Goal: Task Accomplishment & Management: Manage account settings

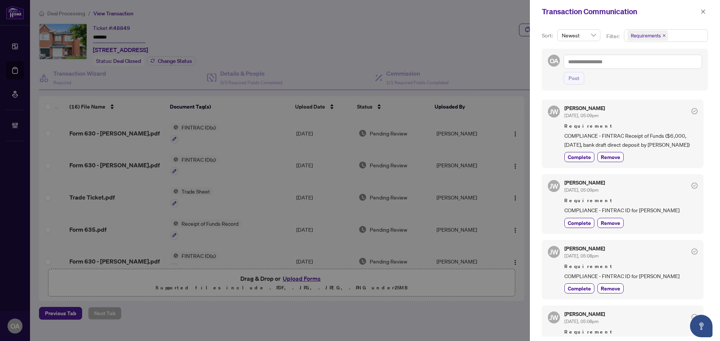
scroll to position [225, 0]
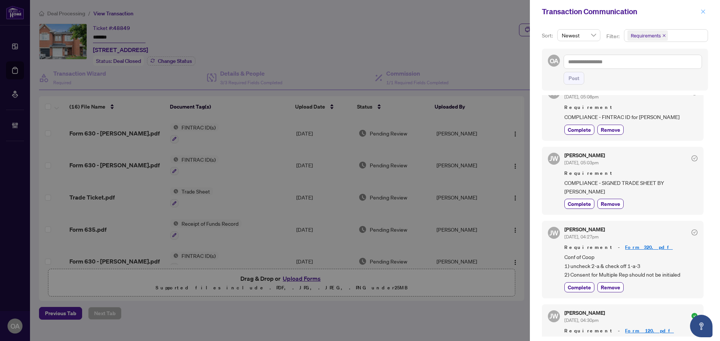
click at [701, 11] on icon "close" at bounding box center [702, 11] width 5 height 5
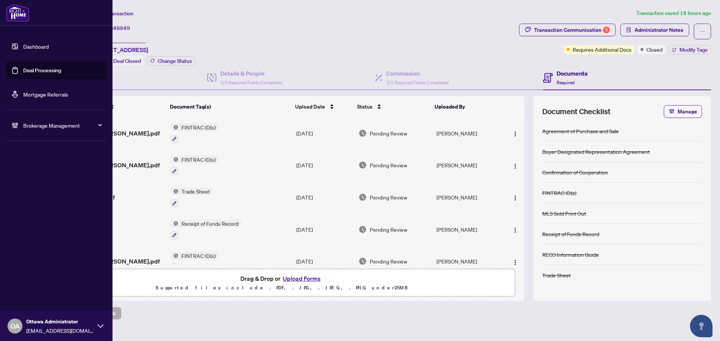
click at [23, 69] on link "Deal Processing" at bounding box center [42, 70] width 38 height 7
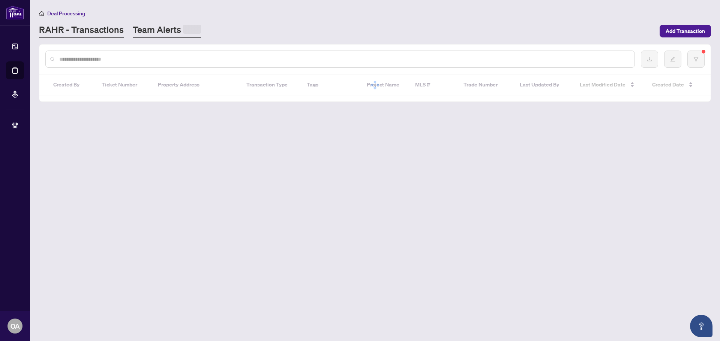
click at [170, 33] on link "Team Alerts" at bounding box center [167, 31] width 68 height 15
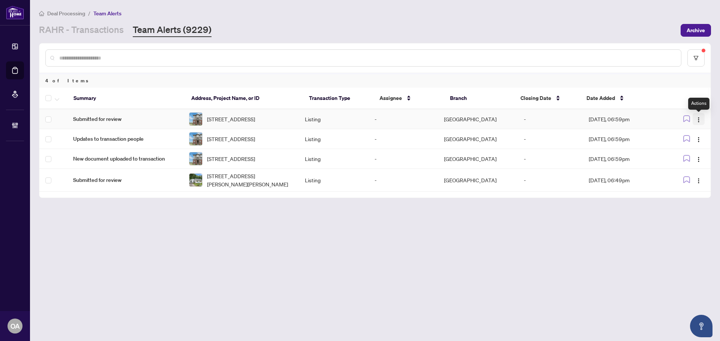
click at [697, 117] on span "button" at bounding box center [698, 119] width 6 height 8
click at [699, 158] on li "Complete Item" at bounding box center [681, 159] width 44 height 12
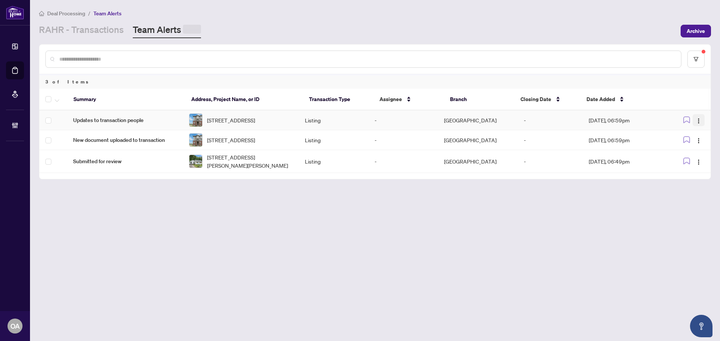
click at [699, 120] on img "button" at bounding box center [698, 121] width 6 height 6
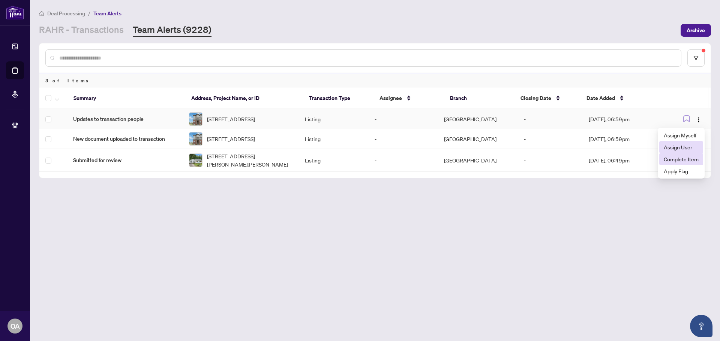
click at [696, 157] on span "Complete Item" at bounding box center [680, 159] width 35 height 8
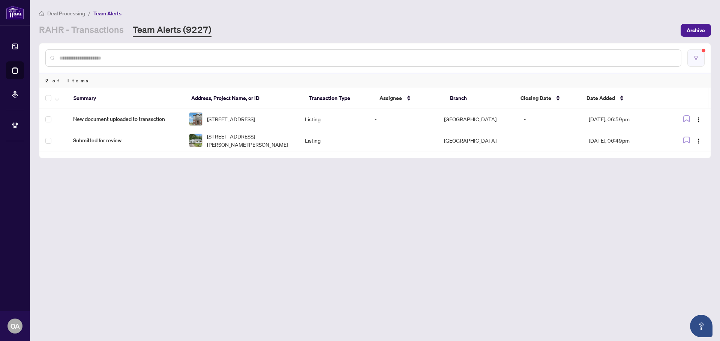
click at [696, 51] on button "button" at bounding box center [695, 57] width 17 height 17
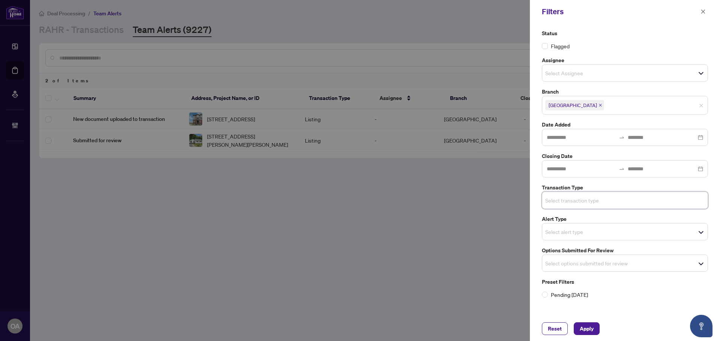
click at [594, 266] on input "search" at bounding box center [571, 263] width 52 height 9
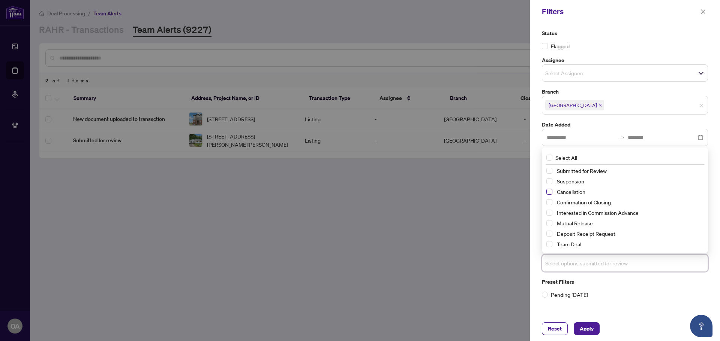
click at [550, 192] on span "Select Cancellation" at bounding box center [549, 192] width 6 height 6
click at [549, 183] on span "Select Suspension" at bounding box center [549, 182] width 6 height 6
click at [549, 225] on span "Select Mutual Release" at bounding box center [549, 224] width 6 height 6
click at [584, 337] on div "Reset Apply" at bounding box center [625, 329] width 190 height 25
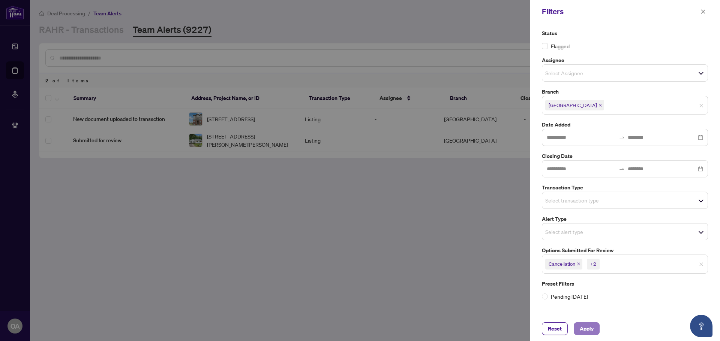
click at [586, 328] on span "Apply" at bounding box center [586, 329] width 14 height 12
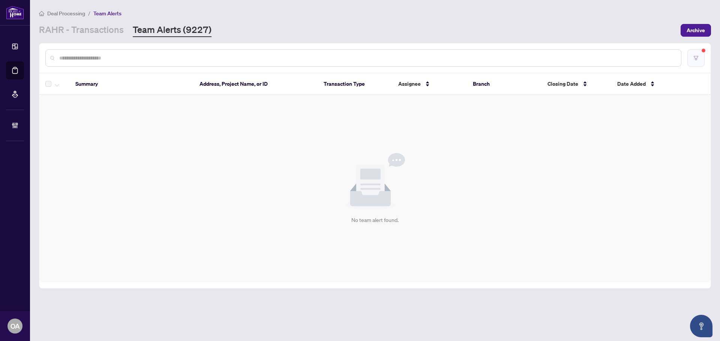
click at [691, 60] on button "button" at bounding box center [695, 57] width 17 height 17
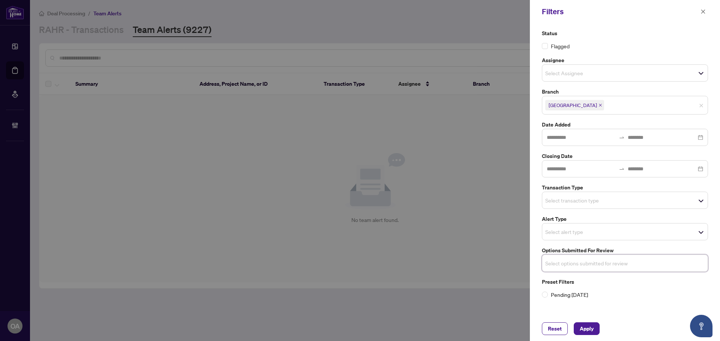
click at [580, 201] on input "search" at bounding box center [571, 200] width 52 height 9
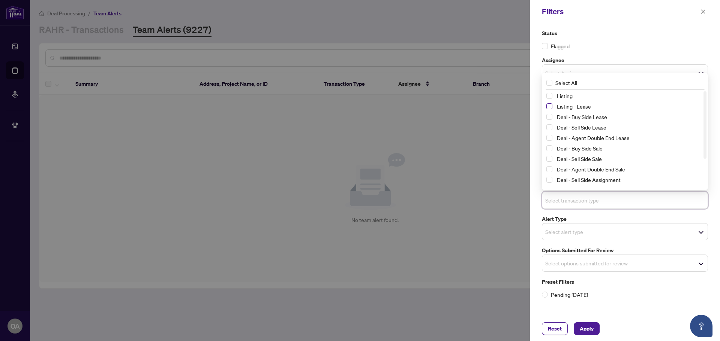
click at [549, 106] on span "Select Listing - Lease" at bounding box center [549, 106] width 6 height 6
click at [549, 96] on span "Select Listing" at bounding box center [549, 96] width 6 height 6
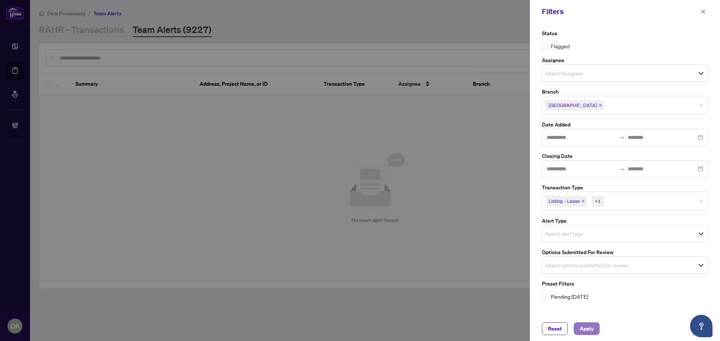
drag, startPoint x: 580, startPoint y: 329, endPoint x: 589, endPoint y: 328, distance: 9.1
click at [581, 331] on span "Apply" at bounding box center [586, 329] width 14 height 12
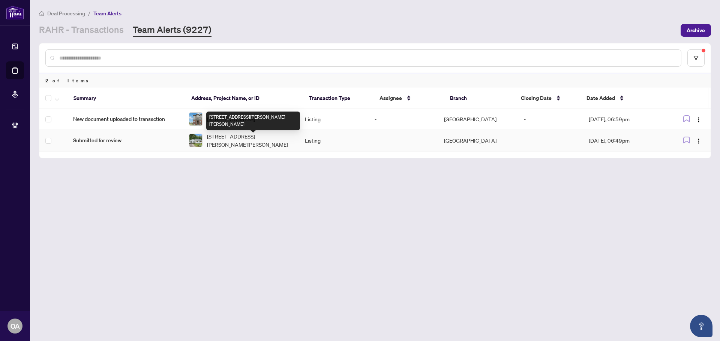
click at [234, 146] on span "[STREET_ADDRESS][PERSON_NAME][PERSON_NAME]" at bounding box center [250, 140] width 86 height 16
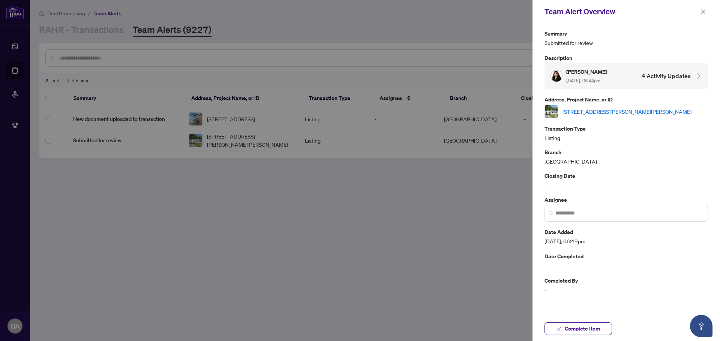
click at [587, 112] on link "[STREET_ADDRESS][PERSON_NAME][PERSON_NAME]" at bounding box center [626, 112] width 129 height 8
drag, startPoint x: 702, startPoint y: 10, endPoint x: 558, endPoint y: 56, distance: 150.8
click at [702, 10] on icon "close" at bounding box center [702, 11] width 5 height 5
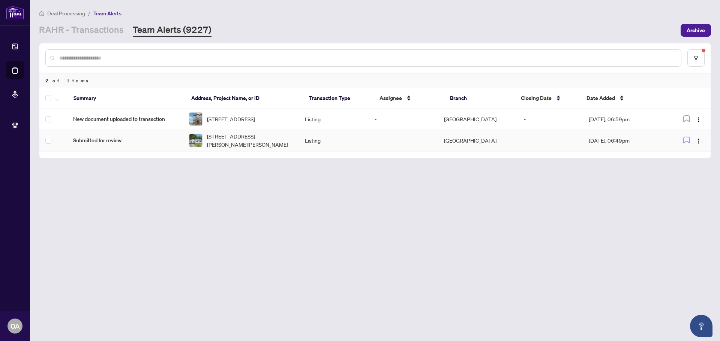
click at [240, 143] on span "[STREET_ADDRESS][PERSON_NAME][PERSON_NAME]" at bounding box center [250, 140] width 86 height 16
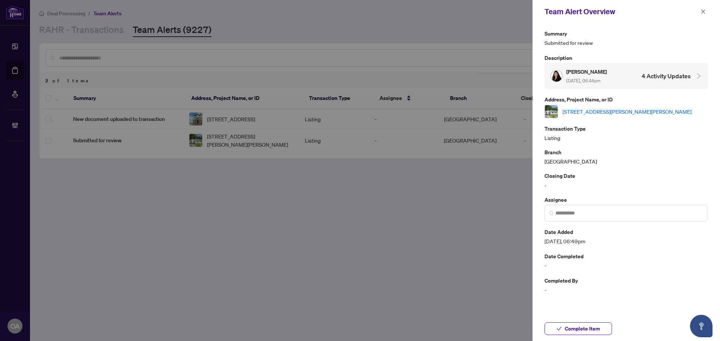
click at [635, 108] on link "[STREET_ADDRESS][PERSON_NAME][PERSON_NAME]" at bounding box center [626, 112] width 129 height 8
click at [706, 10] on button "button" at bounding box center [703, 11] width 10 height 9
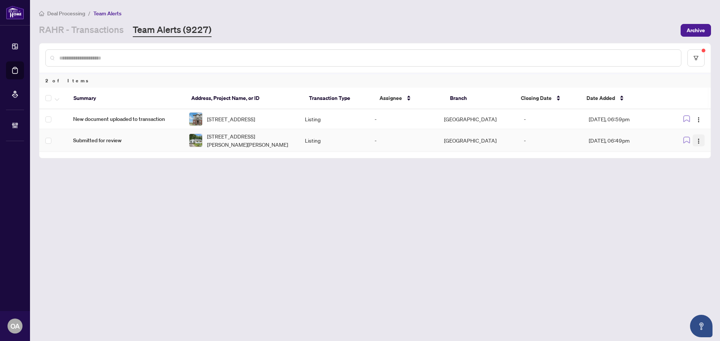
click at [700, 139] on span "button" at bounding box center [698, 140] width 6 height 8
click at [687, 188] on li "Complete Item" at bounding box center [681, 182] width 44 height 12
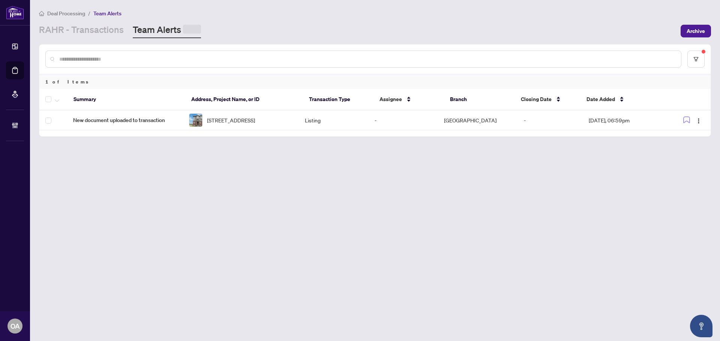
click at [229, 120] on span "250 Espin Hts, Ottawa, Ontario K2J 0Y8, Canada" at bounding box center [231, 120] width 48 height 8
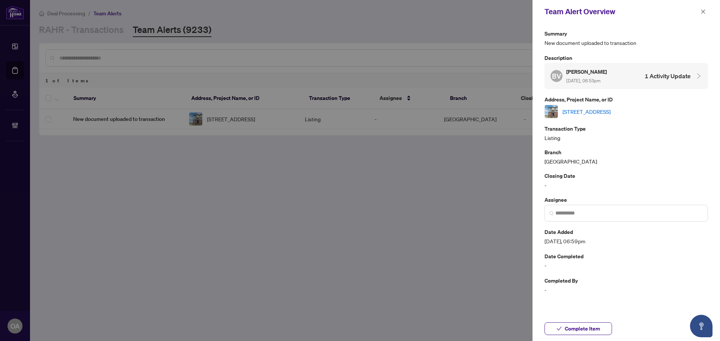
click at [591, 111] on link "250 Espin Hts, Ottawa, Ontario K2J 0Y8, Canada" at bounding box center [586, 112] width 48 height 8
click at [699, 7] on button "button" at bounding box center [703, 11] width 10 height 9
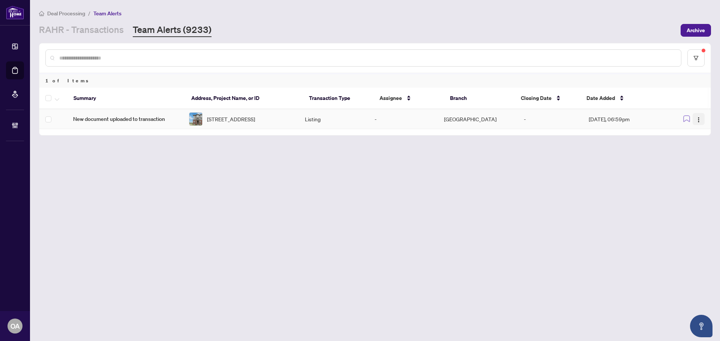
click at [701, 117] on span "button" at bounding box center [698, 119] width 6 height 8
click at [687, 165] on li "Apply Flag" at bounding box center [681, 171] width 44 height 12
click at [687, 120] on icon "button" at bounding box center [686, 119] width 6 height 6
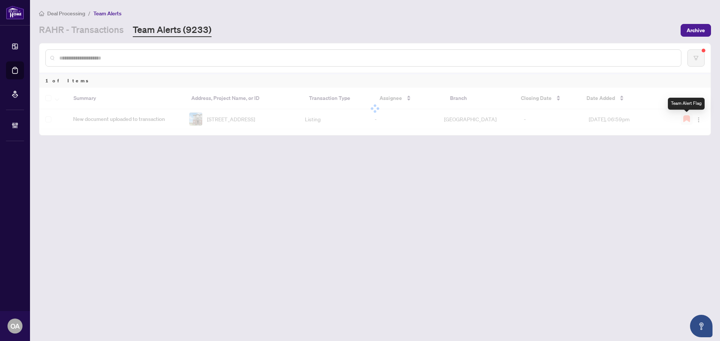
click at [702, 119] on div at bounding box center [374, 109] width 671 height 42
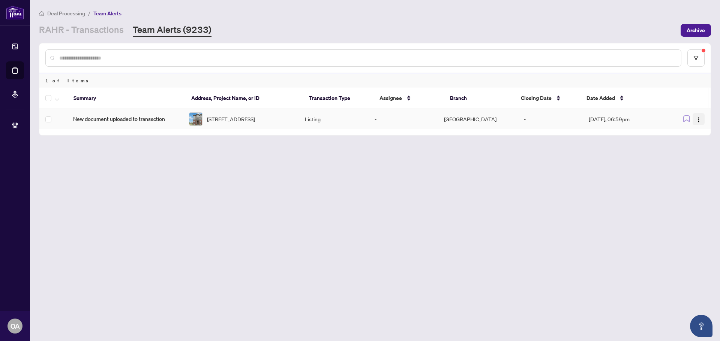
click at [698, 122] on img "button" at bounding box center [698, 120] width 6 height 6
click at [690, 160] on span "Complete Item" at bounding box center [680, 159] width 35 height 8
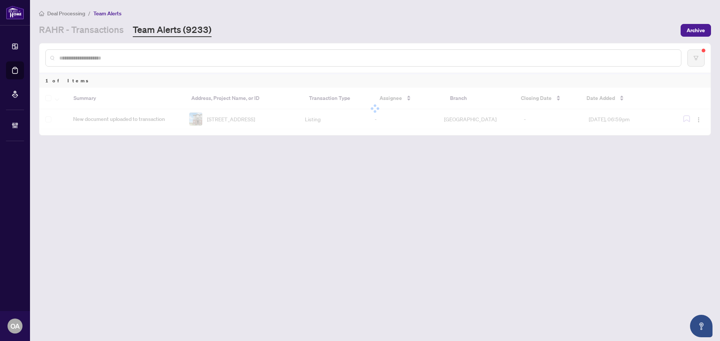
click at [0, 0] on link "Deal Processing" at bounding box center [0, 0] width 0 height 0
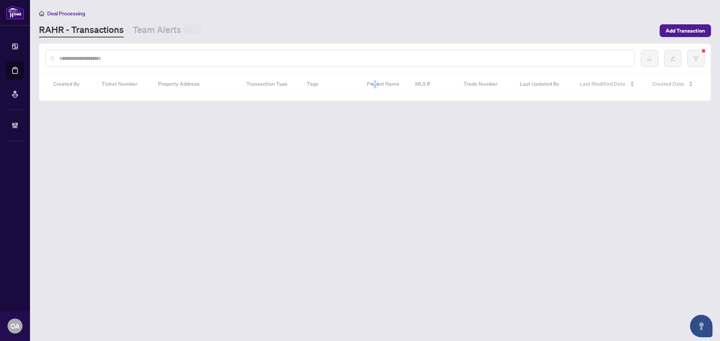
click at [159, 52] on div at bounding box center [339, 58] width 589 height 17
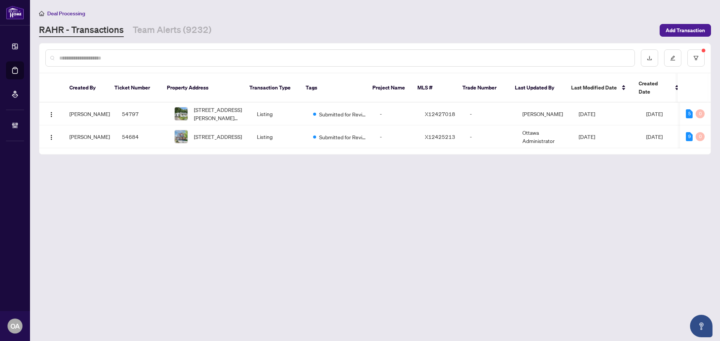
drag, startPoint x: 173, startPoint y: 54, endPoint x: 172, endPoint y: 61, distance: 6.9
click at [172, 60] on input "text" at bounding box center [343, 58] width 569 height 8
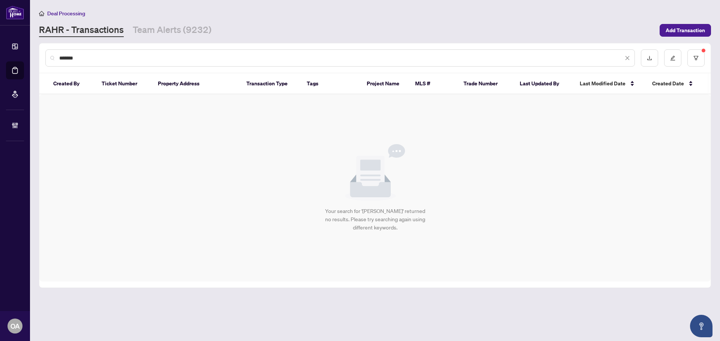
type input "*******"
click at [705, 59] on div "*******" at bounding box center [374, 57] width 671 height 29
click at [700, 58] on button "button" at bounding box center [695, 57] width 17 height 17
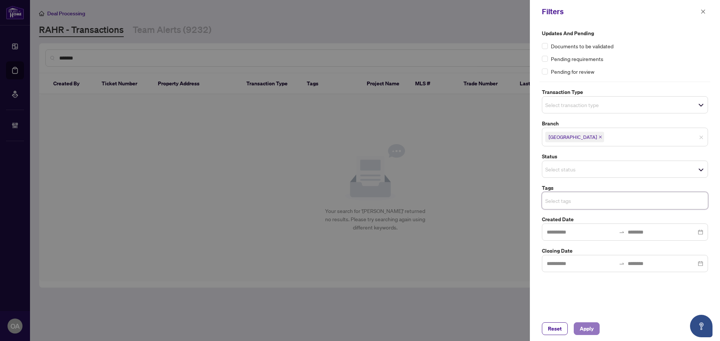
click at [587, 326] on span "Apply" at bounding box center [586, 329] width 14 height 12
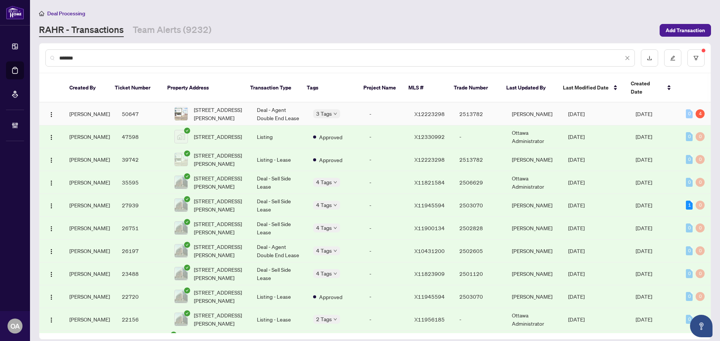
click at [275, 107] on td "Deal - Agent Double End Lease" at bounding box center [279, 114] width 56 height 23
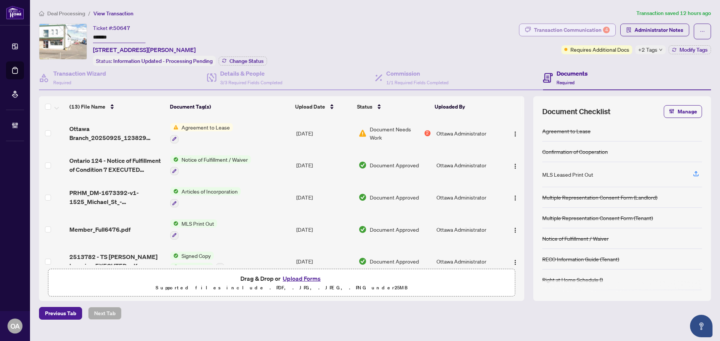
click at [585, 30] on div "Transaction Communication 4" at bounding box center [572, 30] width 76 height 12
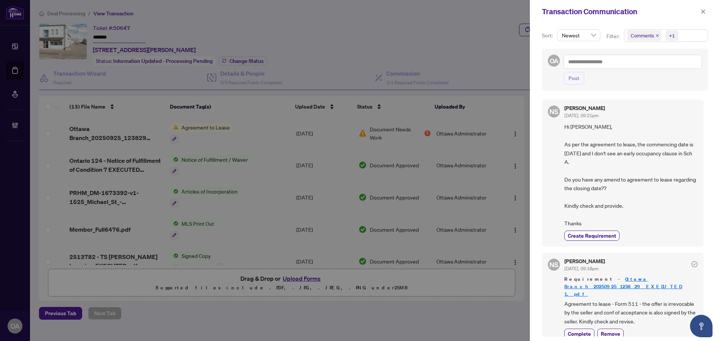
drag, startPoint x: 582, startPoint y: 208, endPoint x: 625, endPoint y: 208, distance: 42.7
click at [619, 208] on div "NS Neena Sharma Sep/25/2025, 09:21pm Hi Melanie, As per the agreement to lease,…" at bounding box center [623, 173] width 162 height 147
click at [625, 208] on span "Hi Melanie, As per the agreement to lease, the commencing date is Jan 01, 2026 …" at bounding box center [630, 175] width 133 height 105
drag, startPoint x: 627, startPoint y: 156, endPoint x: 664, endPoint y: 156, distance: 37.1
click at [651, 156] on span "Hi Melanie, As per the agreement to lease, the commencing date is Jan 01, 2026 …" at bounding box center [630, 175] width 133 height 105
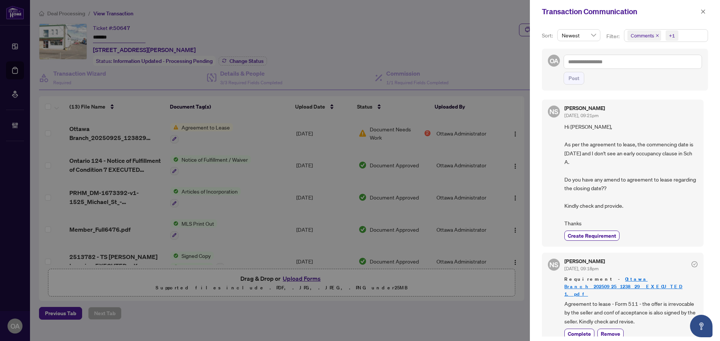
click at [664, 156] on span "Hi Melanie, As per the agreement to lease, the commencing date is Jan 01, 2026 …" at bounding box center [630, 175] width 133 height 105
drag, startPoint x: 586, startPoint y: 150, endPoint x: 664, endPoint y: 150, distance: 77.6
click at [663, 150] on span "Hi Melanie, As per the agreement to lease, the commencing date is Jan 01, 2026 …" at bounding box center [630, 175] width 133 height 105
click at [664, 150] on span "Hi Melanie, As per the agreement to lease, the commencing date is Jan 01, 2026 …" at bounding box center [630, 175] width 133 height 105
click at [702, 12] on icon "close" at bounding box center [702, 11] width 5 height 5
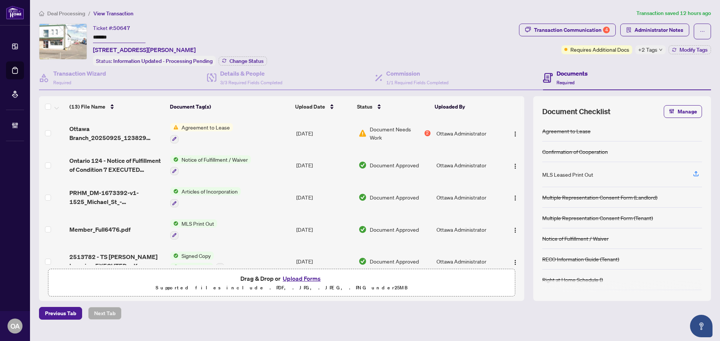
click at [121, 127] on span "Ottawa Branch_20250925_123829 EXECUTED 1.pdf" at bounding box center [116, 133] width 95 height 18
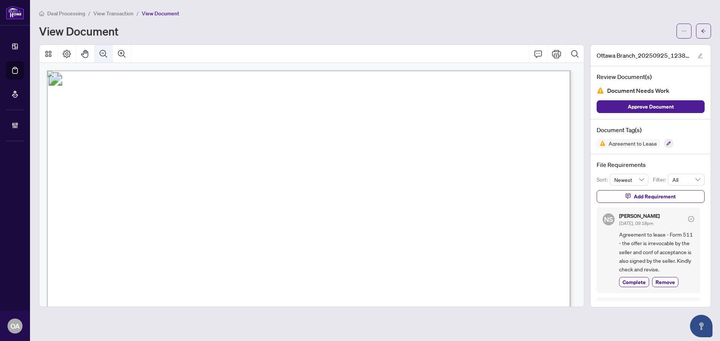
click at [97, 52] on button "Zoom Out" at bounding box center [103, 54] width 18 height 18
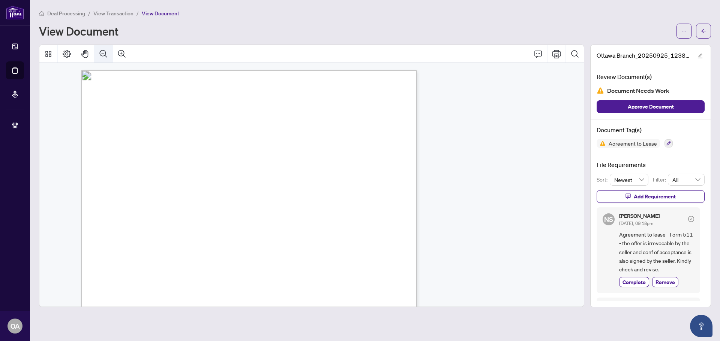
click at [97, 51] on button "Zoom Out" at bounding box center [103, 54] width 18 height 18
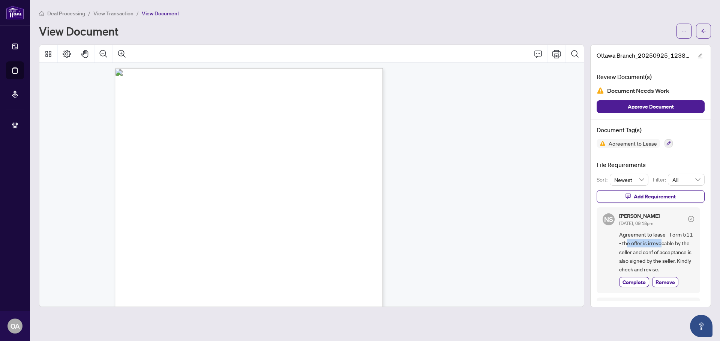
drag, startPoint x: 632, startPoint y: 243, endPoint x: 684, endPoint y: 243, distance: 52.1
click at [683, 243] on span "Agreement to lease - Form 511 - the offer is irrevocable by the seller and conf…" at bounding box center [656, 253] width 75 height 44
click at [684, 243] on span "Agreement to lease - Form 511 - the offer is irrevocable by the seller and conf…" at bounding box center [656, 253] width 75 height 44
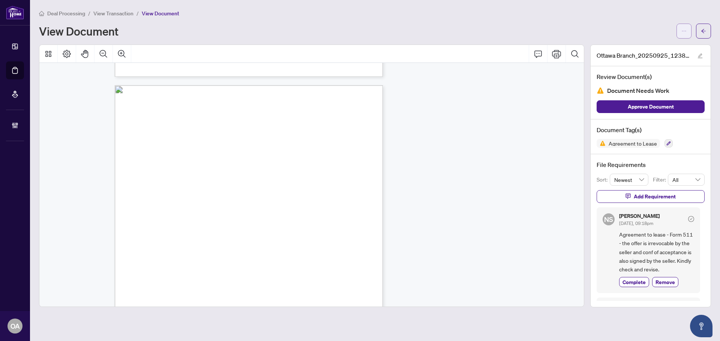
click at [684, 31] on icon "ellipsis" at bounding box center [683, 30] width 5 height 5
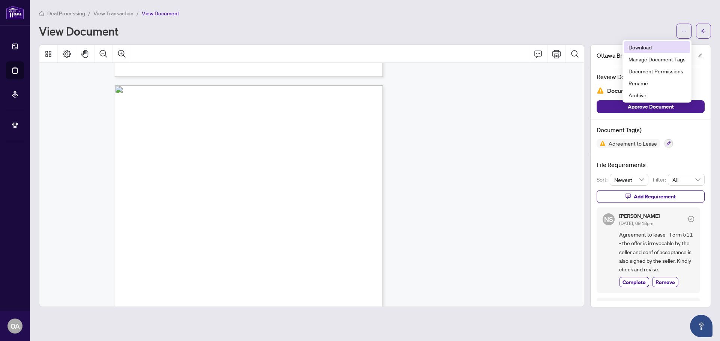
click at [655, 46] on span "Download" at bounding box center [656, 47] width 57 height 8
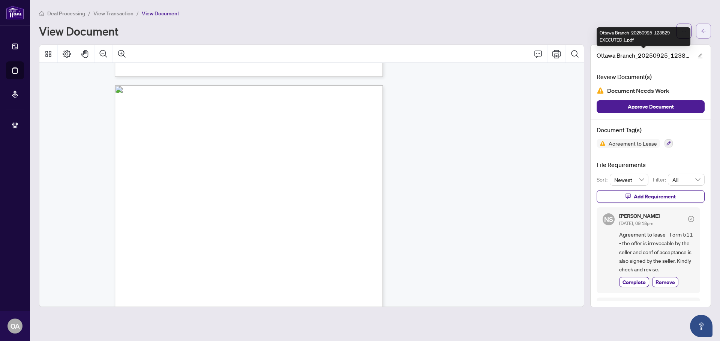
click at [699, 29] on button "button" at bounding box center [703, 31] width 15 height 15
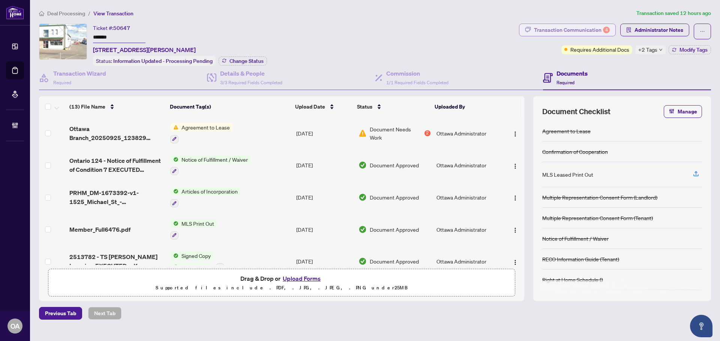
click at [585, 28] on div "Transaction Communication 4" at bounding box center [572, 30] width 76 height 12
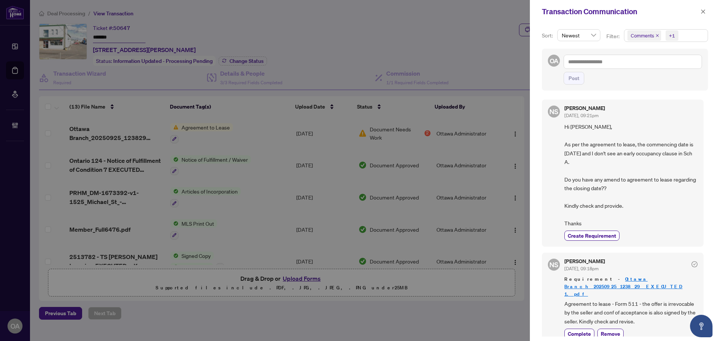
click at [656, 35] on icon "close" at bounding box center [657, 36] width 4 height 4
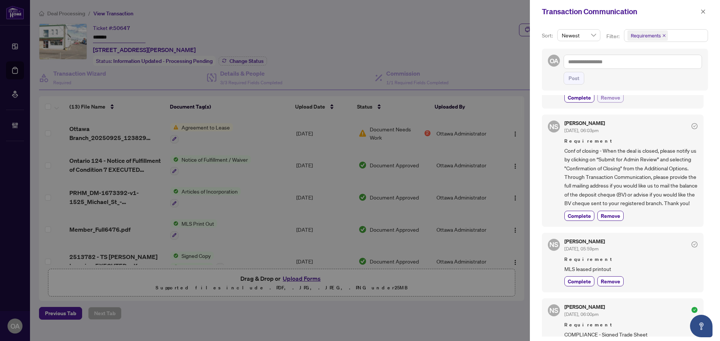
scroll to position [187, 0]
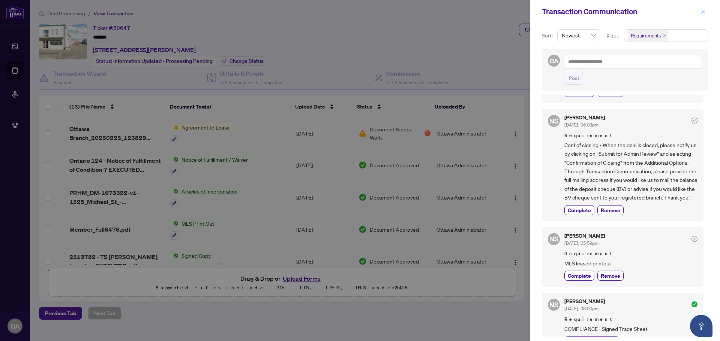
drag, startPoint x: 710, startPoint y: 9, endPoint x: 705, endPoint y: 11, distance: 5.2
click at [710, 9] on div "Transaction Communication" at bounding box center [625, 11] width 190 height 23
click at [703, 12] on icon "close" at bounding box center [703, 11] width 4 height 4
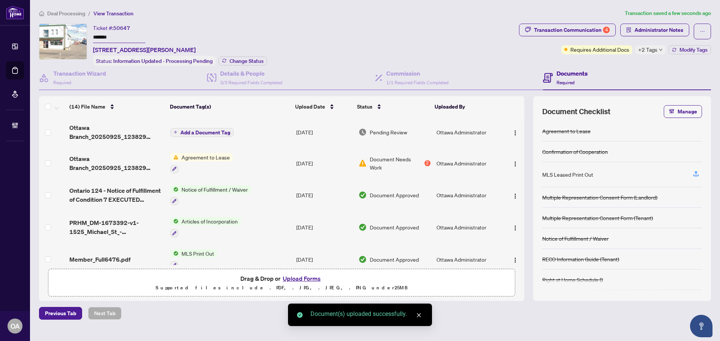
drag, startPoint x: 515, startPoint y: 132, endPoint x: 514, endPoint y: 138, distance: 5.6
click at [515, 132] on img "button" at bounding box center [515, 133] width 6 height 6
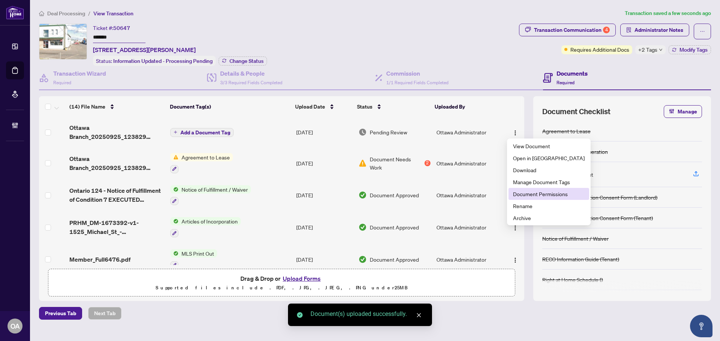
click at [525, 192] on span "Document Permissions" at bounding box center [549, 194] width 72 height 8
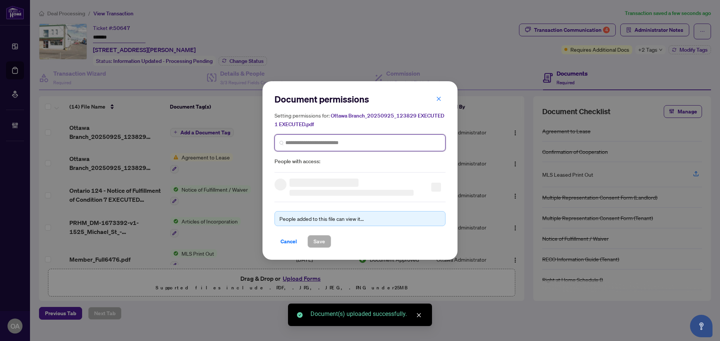
click at [310, 142] on input "search" at bounding box center [362, 143] width 155 height 8
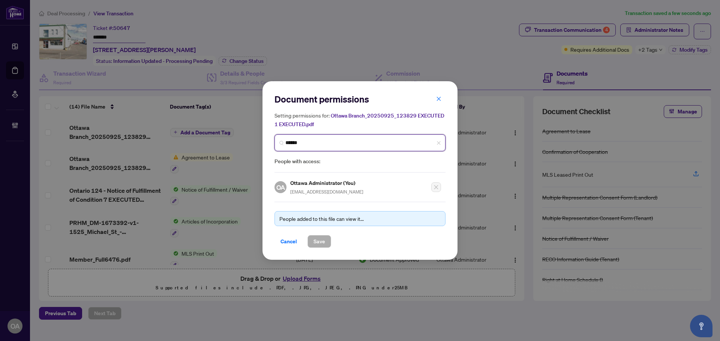
type input "*******"
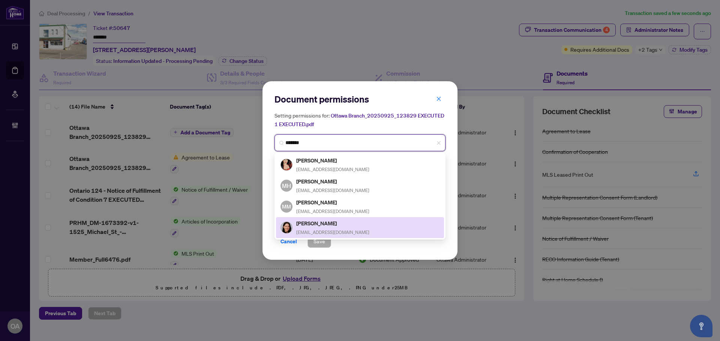
click at [326, 226] on div "Melanie Tasse realtor.tasse@gmail.com" at bounding box center [332, 227] width 73 height 17
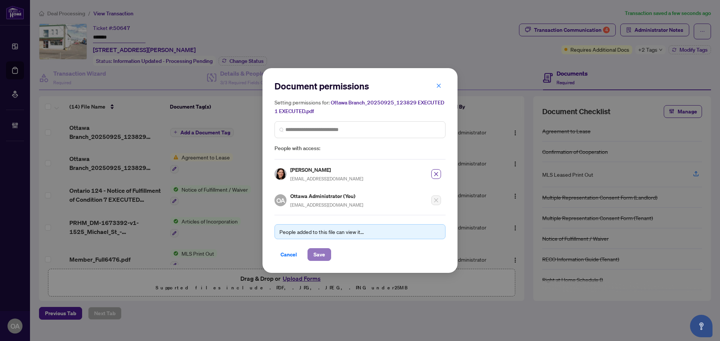
click at [321, 257] on span "Save" at bounding box center [319, 255] width 12 height 12
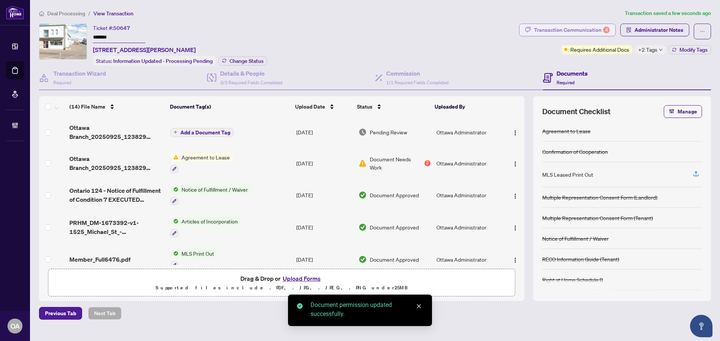
click at [573, 30] on div "Transaction Communication 4" at bounding box center [572, 30] width 76 height 12
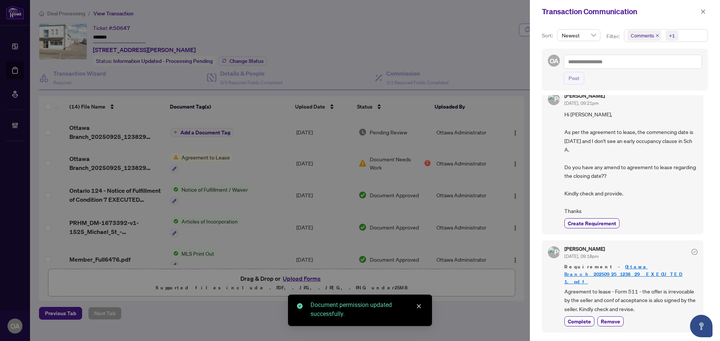
scroll to position [0, 0]
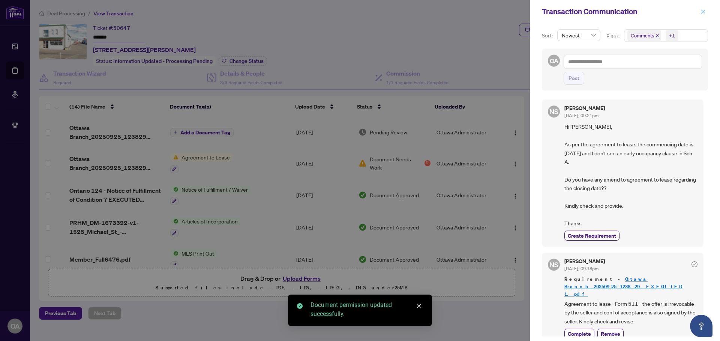
click at [701, 13] on icon "close" at bounding box center [702, 11] width 5 height 5
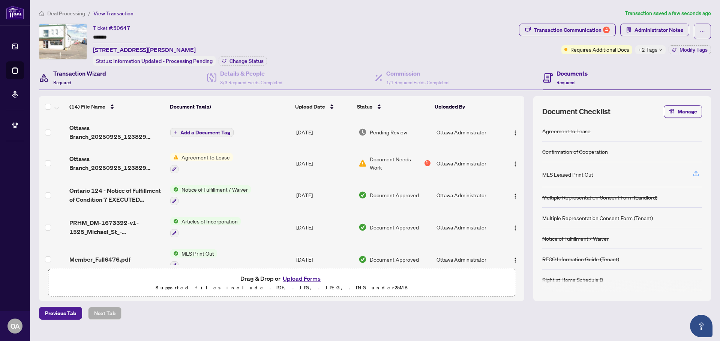
click at [92, 80] on div "Transaction Wizard Required" at bounding box center [79, 78] width 53 height 18
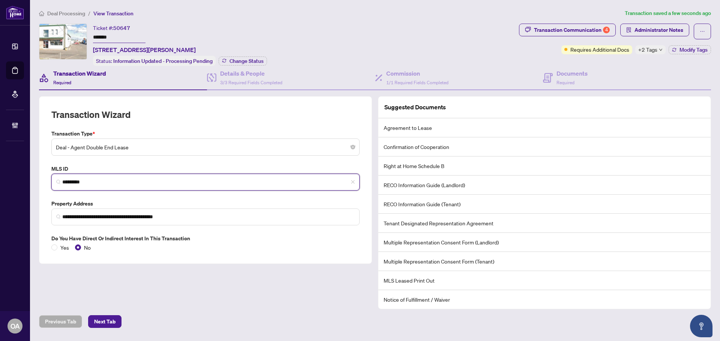
click at [90, 182] on input "*********" at bounding box center [208, 182] width 292 height 8
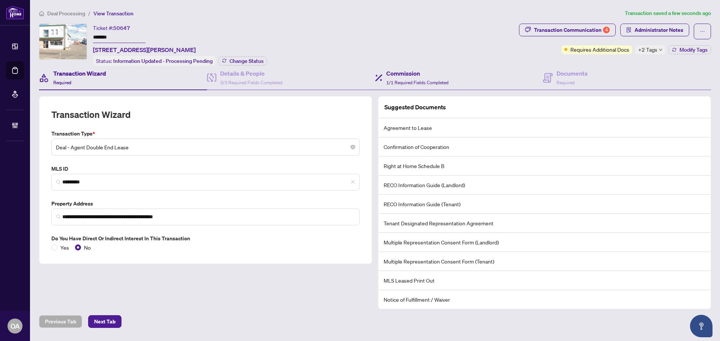
click at [533, 75] on div "Commission 1/1 Required Fields Completed" at bounding box center [459, 78] width 168 height 24
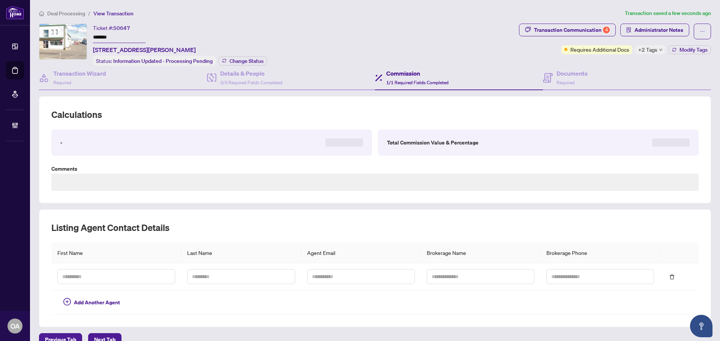
type textarea "**********"
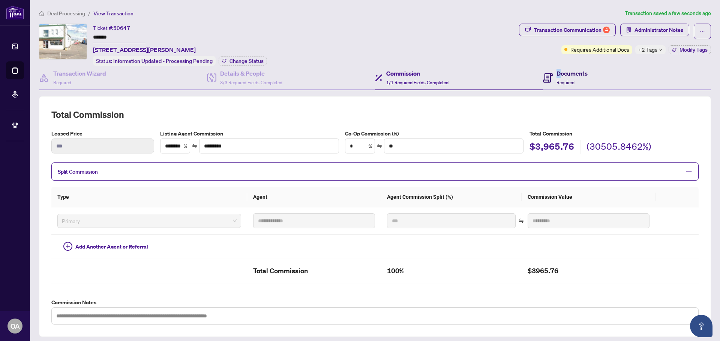
click at [556, 76] on h4 "Documents" at bounding box center [571, 73] width 31 height 9
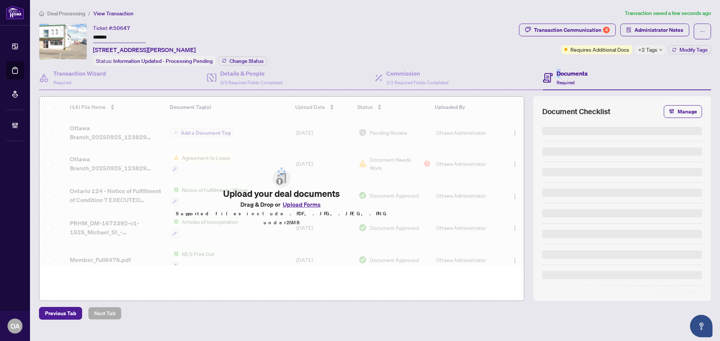
click at [588, 78] on div "Documents Required" at bounding box center [627, 78] width 168 height 24
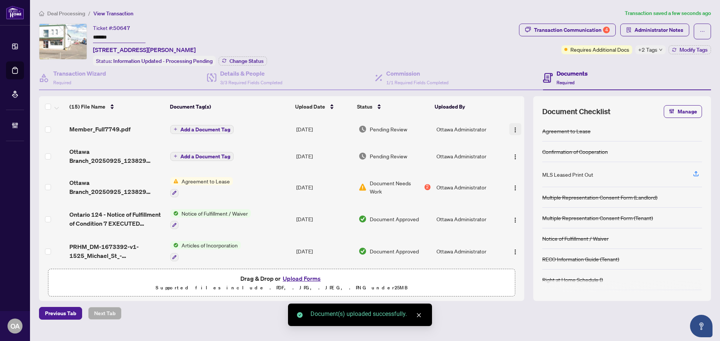
click at [518, 129] on button "button" at bounding box center [515, 129] width 12 height 12
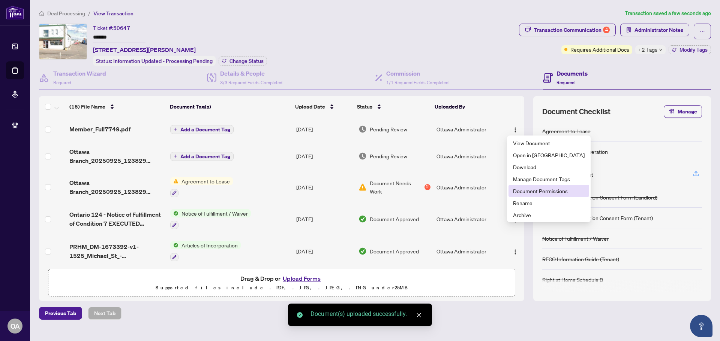
click at [523, 190] on span "Document Permissions" at bounding box center [549, 191] width 72 height 8
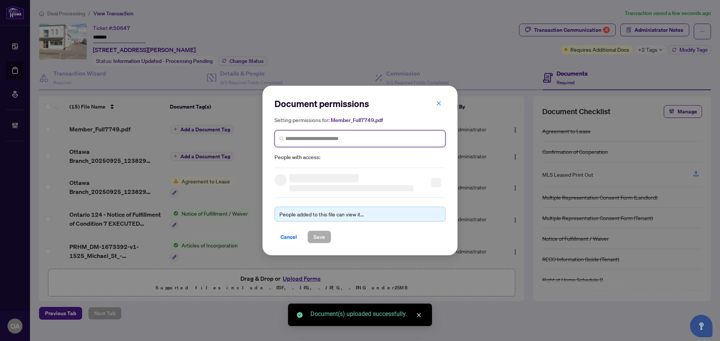
click at [313, 141] on input "search" at bounding box center [362, 139] width 155 height 8
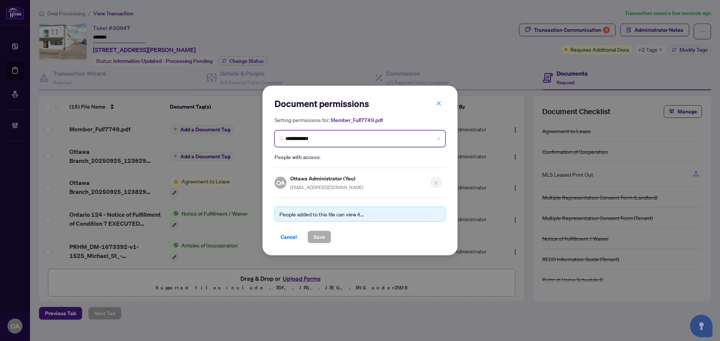
type input "**********"
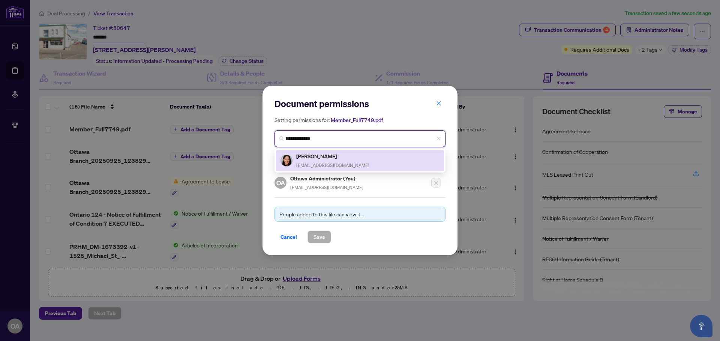
click at [325, 158] on h5 "Melanie Tasse" at bounding box center [332, 156] width 73 height 9
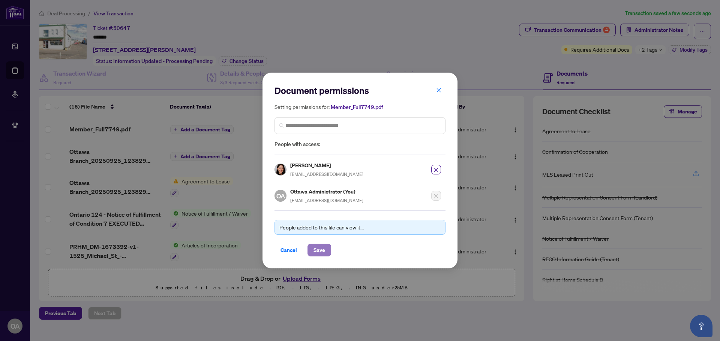
click at [318, 254] on span "Save" at bounding box center [319, 250] width 12 height 12
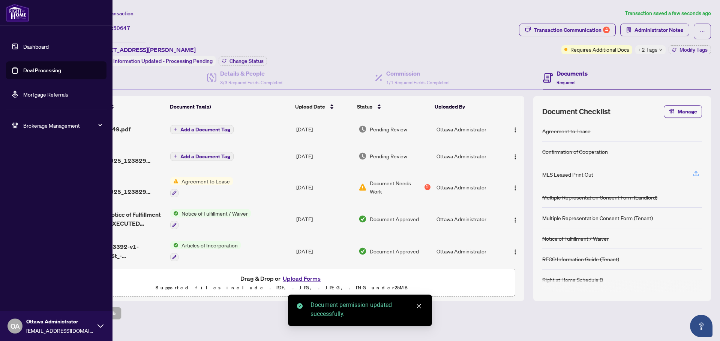
click at [44, 322] on span "Ottawa Administrator" at bounding box center [59, 322] width 67 height 8
click at [47, 301] on div "Ottawa Administrator" at bounding box center [60, 307] width 49 height 12
click at [33, 300] on span "Logout" at bounding box center [30, 298] width 17 height 12
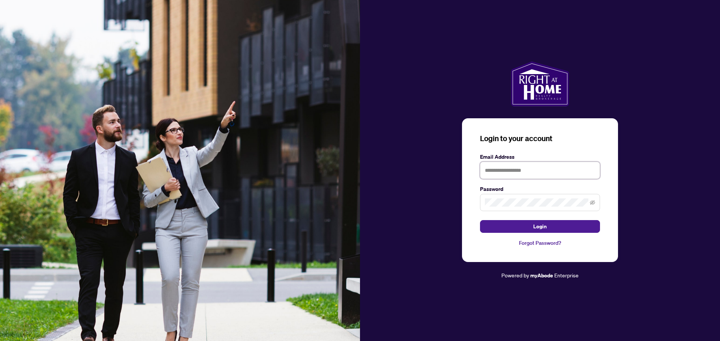
type input "**********"
drag, startPoint x: 527, startPoint y: 164, endPoint x: 525, endPoint y: 169, distance: 5.2
click at [527, 165] on input "**********" at bounding box center [540, 170] width 120 height 17
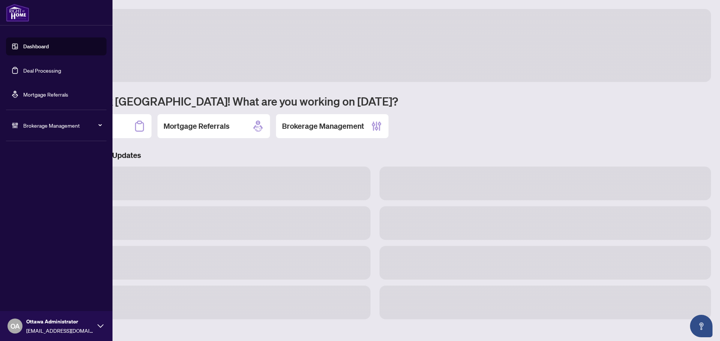
click at [24, 329] on div "OA Ottawa Administrator ottawa@rightathomerealty.com" at bounding box center [56, 326] width 112 height 30
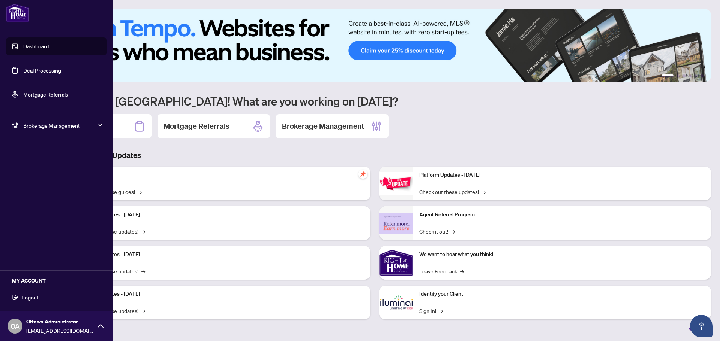
click at [37, 301] on span "Logout" at bounding box center [30, 298] width 17 height 12
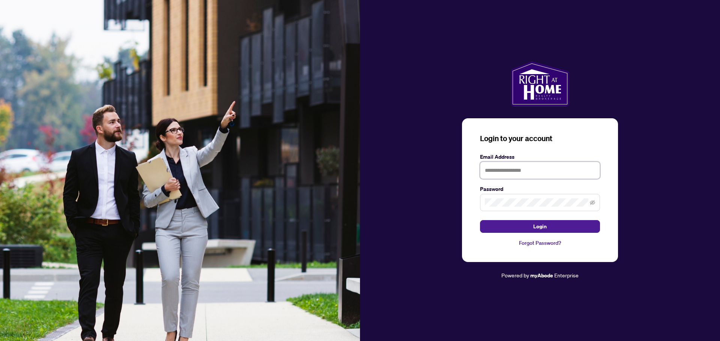
click at [524, 172] on input "text" at bounding box center [540, 170] width 120 height 17
type input "**********"
click at [480, 220] on button "Login" at bounding box center [540, 226] width 120 height 13
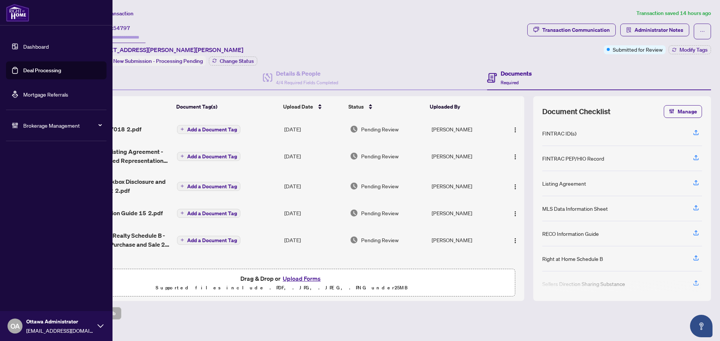
click at [35, 69] on link "Deal Processing" at bounding box center [42, 70] width 38 height 7
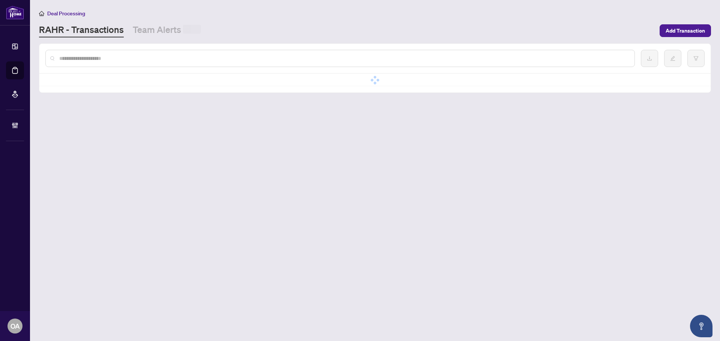
click at [138, 58] on input "text" at bounding box center [343, 58] width 569 height 8
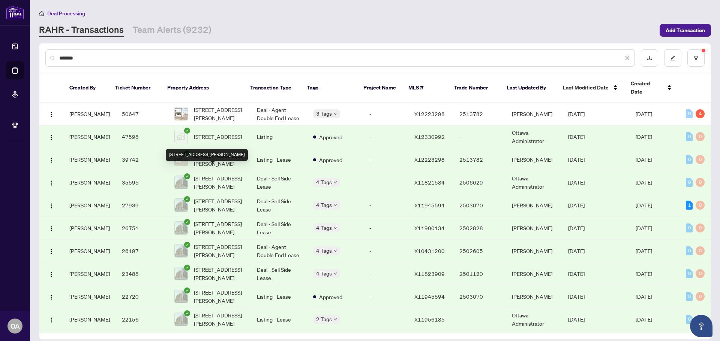
type input "*******"
click at [218, 175] on span "[STREET_ADDRESS][PERSON_NAME]" at bounding box center [219, 182] width 51 height 16
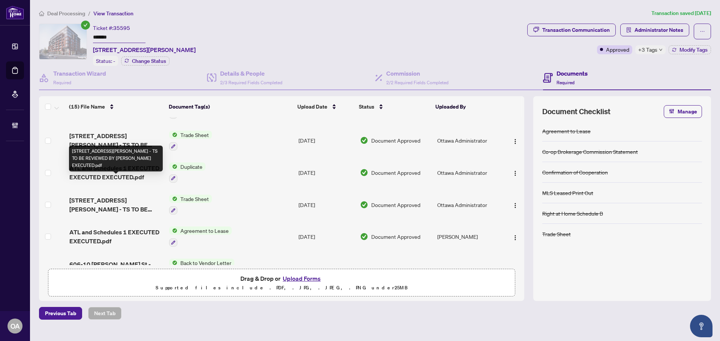
scroll to position [187, 0]
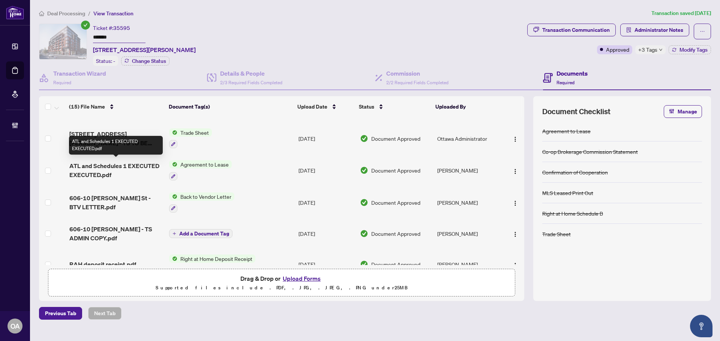
click at [108, 165] on span "ATL and Schedules 1 EXECUTED EXECUTED.pdf" at bounding box center [116, 171] width 94 height 18
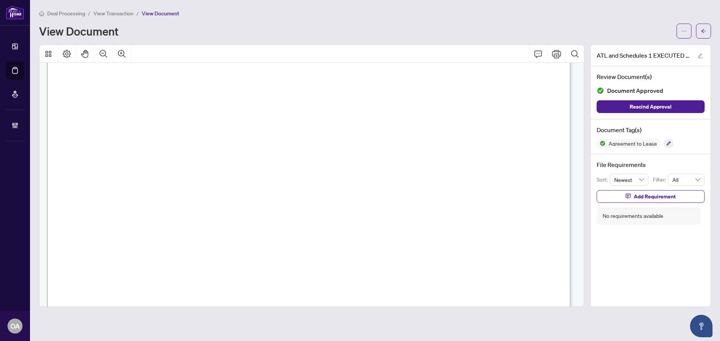
scroll to position [2174, 0]
drag, startPoint x: 189, startPoint y: 169, endPoint x: 325, endPoint y: 169, distance: 135.7
click at [322, 169] on span "A. Landlord represents and warrants that the following appliances are included …" at bounding box center [301, 168] width 439 height 8
click at [325, 169] on span "A. Landlord represents and warrants that the following appliances are included …" at bounding box center [301, 168] width 439 height 8
click at [326, 168] on span "A. Landlord represents and warrants that the following appliances are included …" at bounding box center [301, 168] width 439 height 8
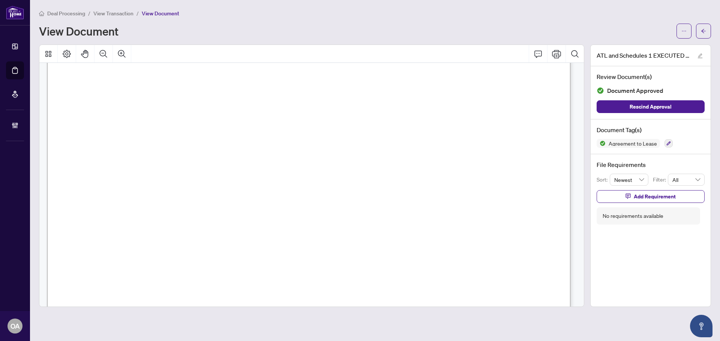
scroll to position [2474, 0]
click at [107, 50] on icon "Zoom Out" at bounding box center [103, 53] width 9 height 9
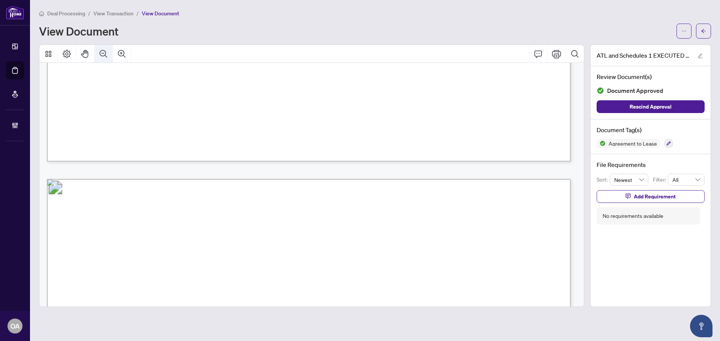
click at [107, 50] on icon "Zoom Out" at bounding box center [103, 53] width 9 height 9
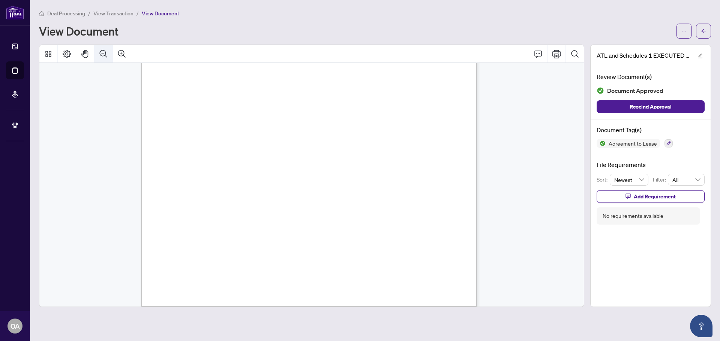
scroll to position [1258, 0]
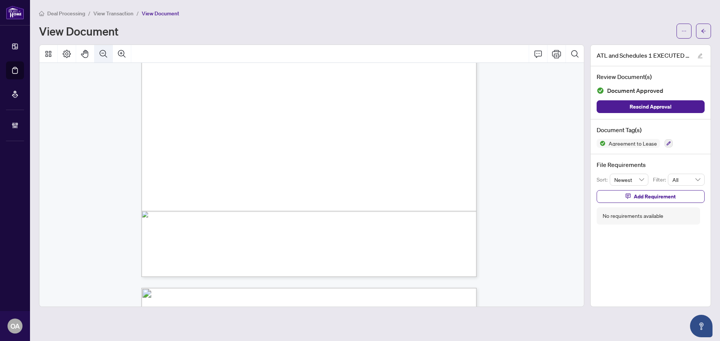
click at [107, 50] on icon "Zoom Out" at bounding box center [103, 53] width 9 height 9
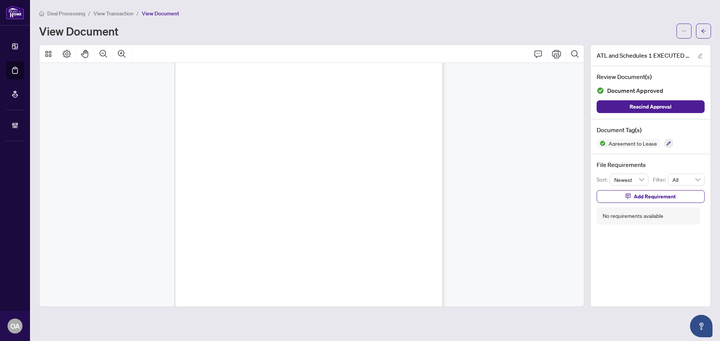
scroll to position [1446, 0]
click at [121, 48] on button "Zoom In" at bounding box center [122, 54] width 18 height 18
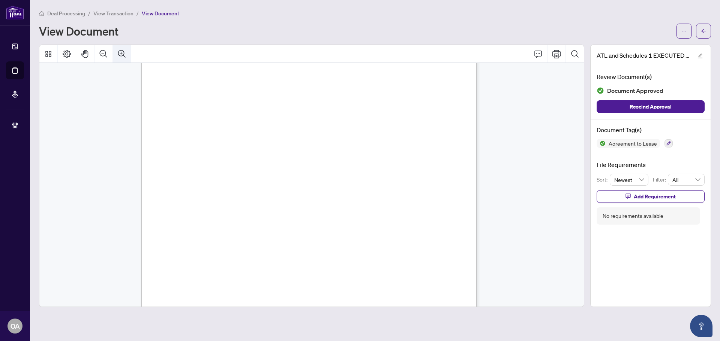
click at [121, 48] on button "Zoom In" at bounding box center [122, 54] width 18 height 18
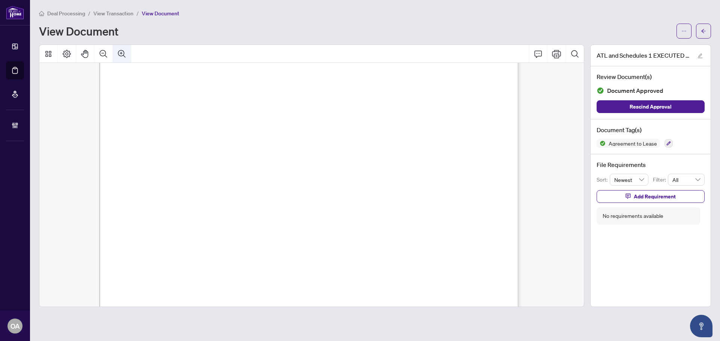
scroll to position [2268, 0]
drag, startPoint x: 133, startPoint y: 194, endPoint x: 334, endPoint y: 194, distance: 200.9
click at [334, 194] on span "The tenant will be permitted early access and the ability to move in on or afte…" at bounding box center [289, 195] width 325 height 4
click at [338, 194] on span "The tenant will be permitted early access and the ability to move in on or afte…" at bounding box center [289, 195] width 325 height 4
drag, startPoint x: 251, startPoint y: 195, endPoint x: 361, endPoint y: 195, distance: 110.6
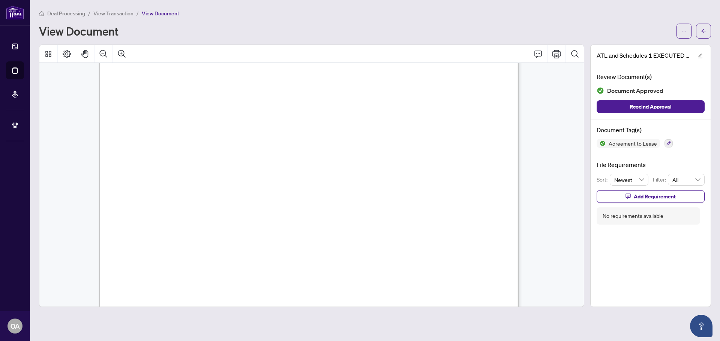
click at [358, 195] on span "The tenant will be permitted early access and the ability to move in on or afte…" at bounding box center [289, 195] width 325 height 4
click at [365, 195] on span "The tenant will be permitted early access and the ability to move in on or afte…" at bounding box center [289, 195] width 325 height 4
drag, startPoint x: 397, startPoint y: 193, endPoint x: 339, endPoint y: 193, distance: 57.7
click at [339, 193] on span "The tenant will be permitted early access and the ability to move in on or afte…" at bounding box center [289, 195] width 325 height 4
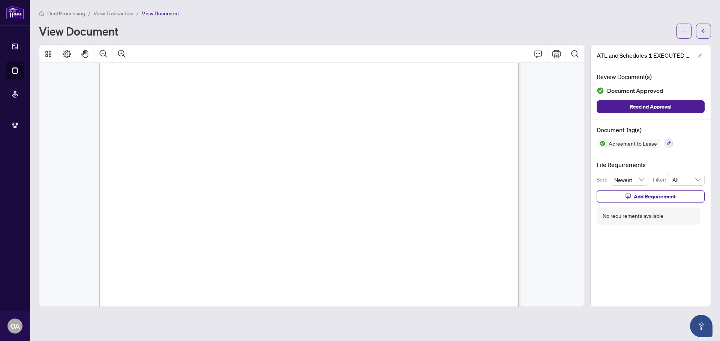
drag, startPoint x: 159, startPoint y: 205, endPoint x: 131, endPoint y: 196, distance: 29.5
click at [138, 197] on span "deposit, transferred all utilities into their name starting at the early move-i…" at bounding box center [303, 199] width 355 height 4
drag, startPoint x: 166, startPoint y: 202, endPoint x: 126, endPoint y: 193, distance: 40.7
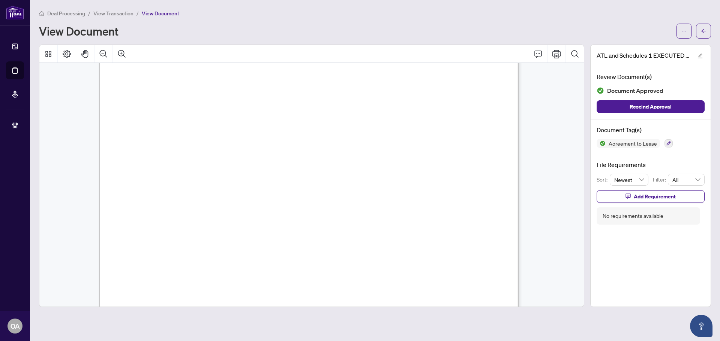
click at [127, 193] on span "The tenant will be permitted early access and the ability to move in on or afte…" at bounding box center [289, 195] width 325 height 4
click at [158, 202] on span "move-in date." at bounding box center [141, 203] width 31 height 4
drag, startPoint x: 158, startPoint y: 204, endPoint x: 127, endPoint y: 194, distance: 33.0
click at [127, 25] on p "Form 401 Revised 2023 Page 1 of 2 The trademarks REALTOR®, REALTORS®, MLS®, Mul…" at bounding box center [481, 25] width 765 height 0
click at [158, 204] on span "move-in date." at bounding box center [141, 203] width 31 height 4
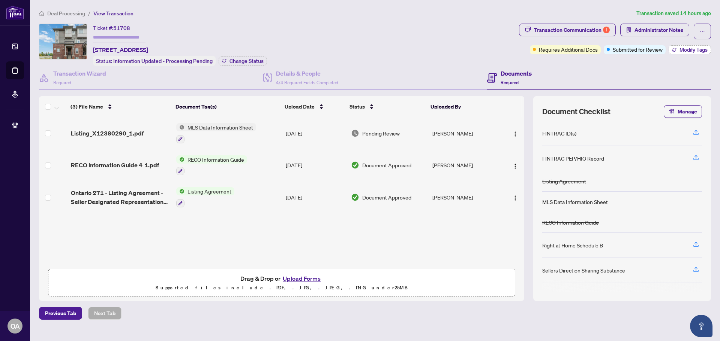
drag, startPoint x: 687, startPoint y: 57, endPoint x: 687, endPoint y: 51, distance: 6.4
click at [687, 57] on div "Transaction Communication 1 Administrator Notes Requires Additional Docs Submit…" at bounding box center [614, 45] width 195 height 42
click at [687, 51] on span "Modify Tags" at bounding box center [693, 49] width 28 height 5
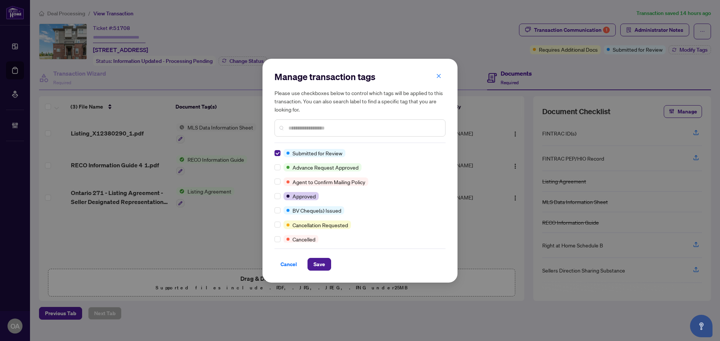
click at [276, 160] on div "Submitted for Review Advance Request Approved Agent to Confirm Mailing Policy A…" at bounding box center [359, 196] width 171 height 94
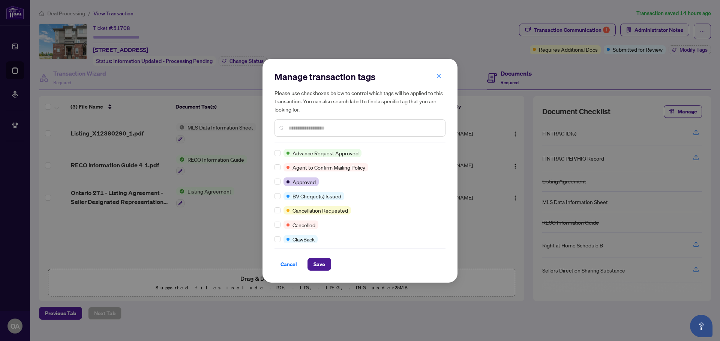
click at [274, 173] on div "Advance Request Approved Agent to Confirm Mailing Policy Approved BV Cheque(s) …" at bounding box center [359, 196] width 171 height 94
click at [335, 264] on div "Cancel Save" at bounding box center [359, 264] width 171 height 13
click at [315, 261] on span "Save" at bounding box center [319, 265] width 12 height 12
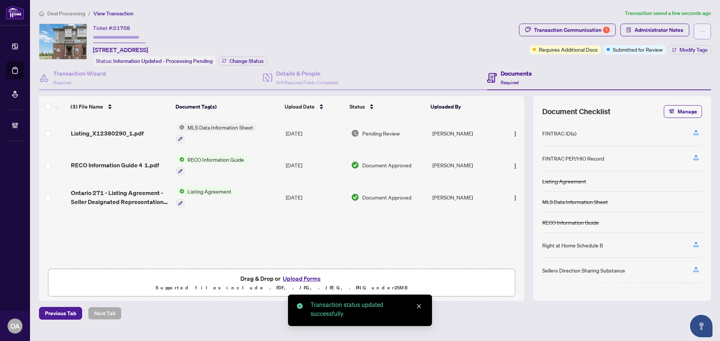
click at [698, 32] on button "button" at bounding box center [701, 32] width 17 height 16
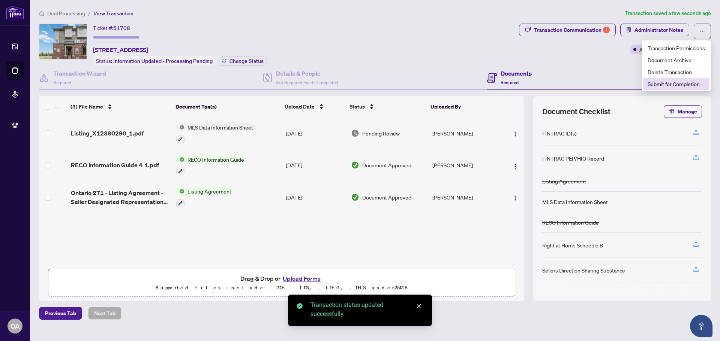
click at [679, 82] on span "Submit for Completion" at bounding box center [675, 84] width 57 height 8
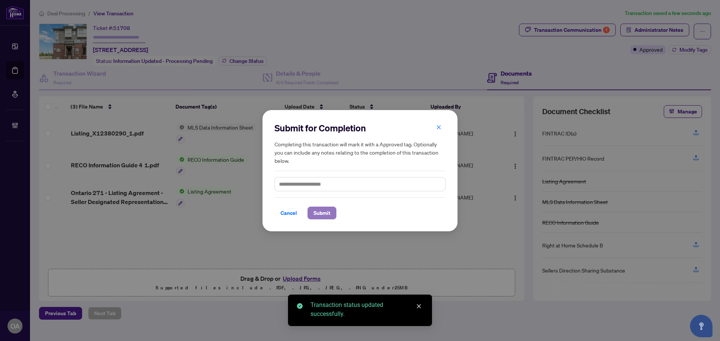
click at [327, 207] on span "Submit" at bounding box center [321, 213] width 17 height 12
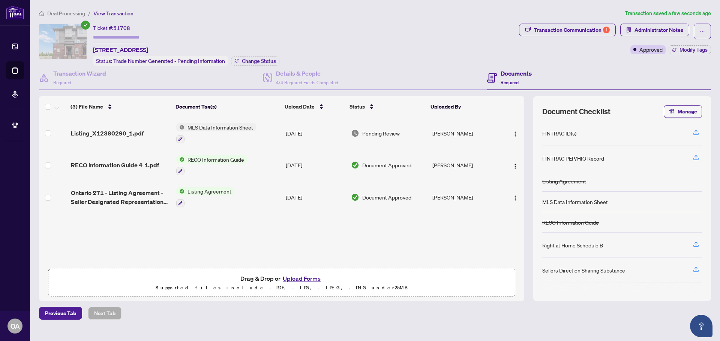
click at [568, 28] on div "Transaction Communication 1" at bounding box center [572, 30] width 76 height 12
type textarea "**********"
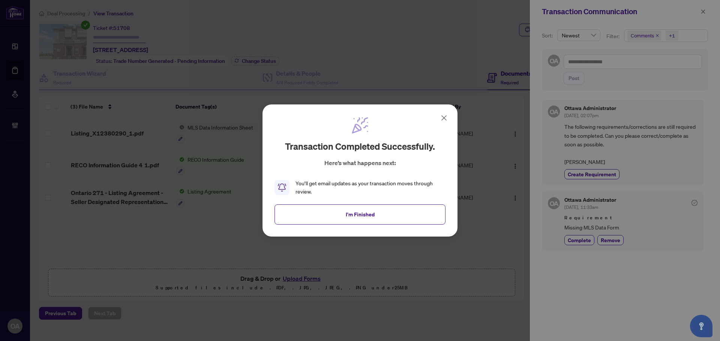
click at [577, 231] on div "Transaction completed successfully. Here’s what happens next: You’ll get email …" at bounding box center [360, 170] width 720 height 341
click at [364, 220] on span "I'm Finished" at bounding box center [360, 215] width 29 height 12
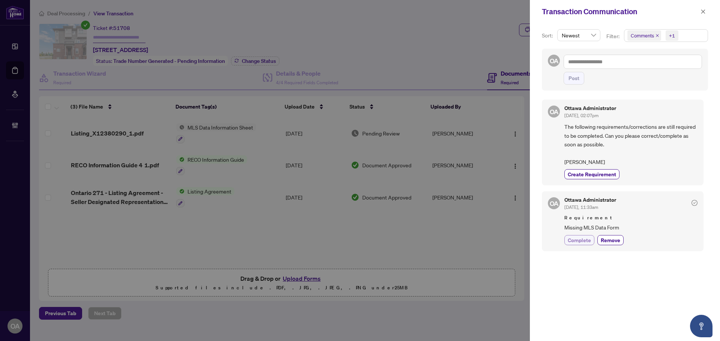
click at [560, 240] on div "OA Ottawa Administrator Sep/08/2025, 11:33am Requirement Missing MLS Data Form …" at bounding box center [623, 222] width 162 height 60
click at [573, 240] on span "Complete" at bounding box center [578, 241] width 23 height 8
click at [704, 13] on icon "close" at bounding box center [703, 11] width 4 height 4
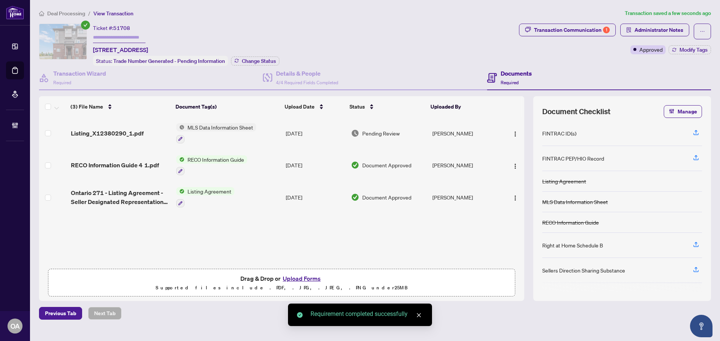
click at [105, 131] on span "Listing_X12380290_1.pdf" at bounding box center [107, 133] width 73 height 9
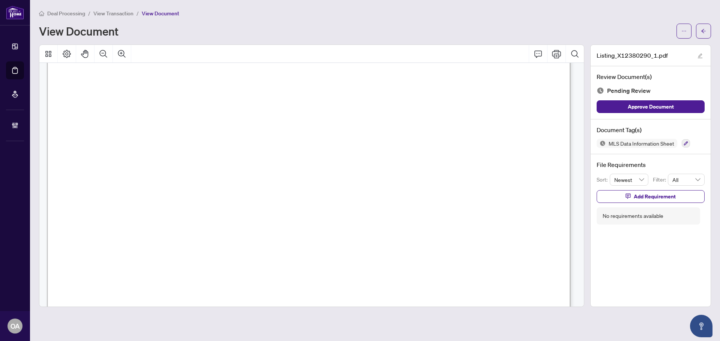
scroll to position [487, 0]
click at [687, 145] on icon "button" at bounding box center [685, 143] width 4 height 4
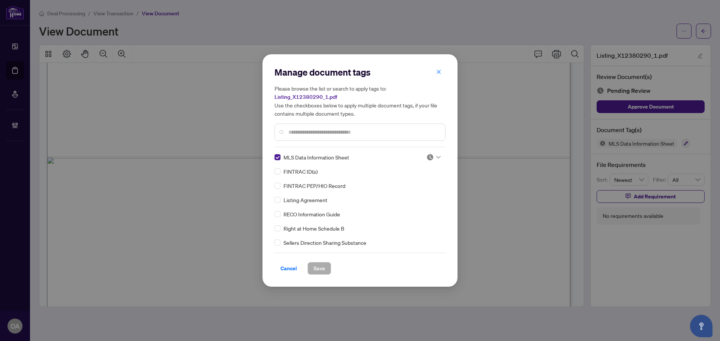
click at [433, 158] on div at bounding box center [433, 157] width 14 height 7
click at [422, 196] on div "Approved" at bounding box center [409, 194] width 48 height 8
click at [326, 271] on button "Save" at bounding box center [319, 268] width 24 height 13
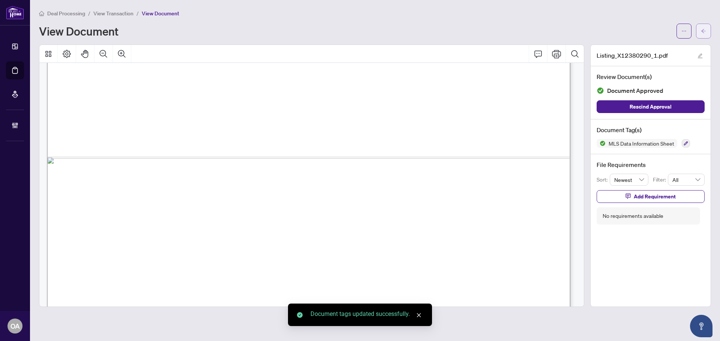
click at [700, 27] on button "button" at bounding box center [703, 31] width 15 height 15
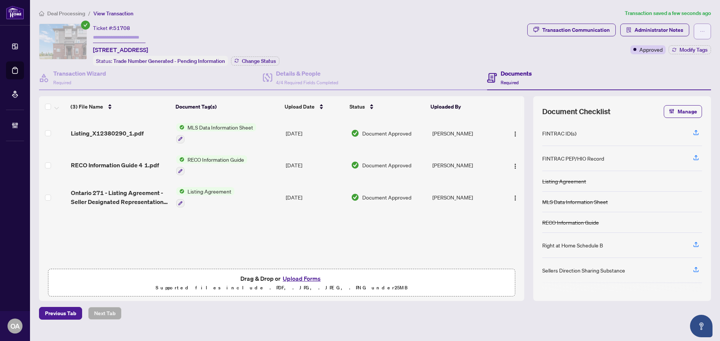
click at [702, 33] on icon "ellipsis" at bounding box center [701, 31] width 5 height 5
click at [397, 17] on div "Deal Processing / View Transaction Transaction saved a few seconds ago Ticket #…" at bounding box center [375, 164] width 678 height 311
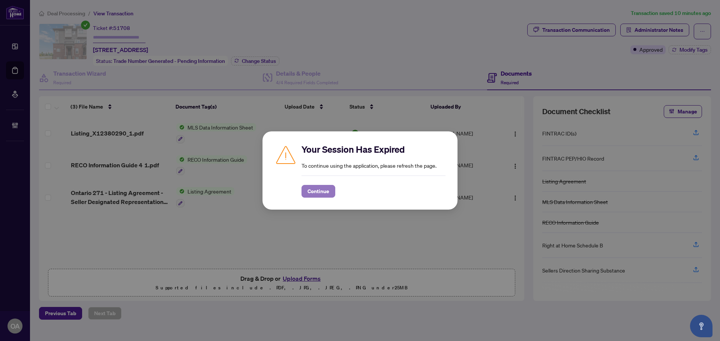
click at [317, 192] on span "Continue" at bounding box center [318, 192] width 22 height 12
